Goal: Information Seeking & Learning: Learn about a topic

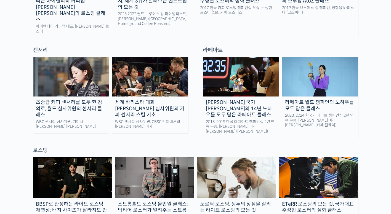
scroll to position [368, 0]
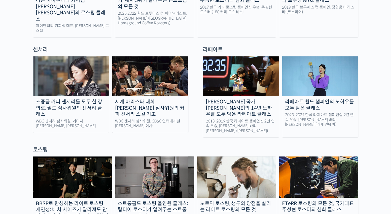
click at [94, 99] on div "초중급 커피 센서리를 모두 한 강의로, 월드 심사위원의 센서리 클래스" at bounding box center [71, 108] width 76 height 19
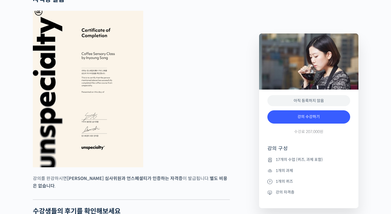
scroll to position [2159, 0]
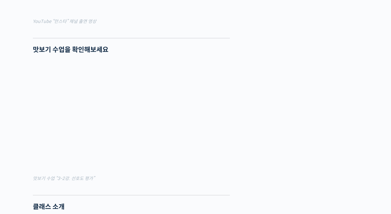
scroll to position [186, 0]
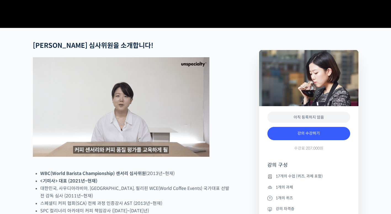
click at [206, 157] on img at bounding box center [121, 106] width 177 height 99
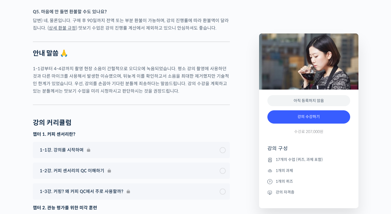
scroll to position [3515, 0]
